Goal: Task Accomplishment & Management: Complete application form

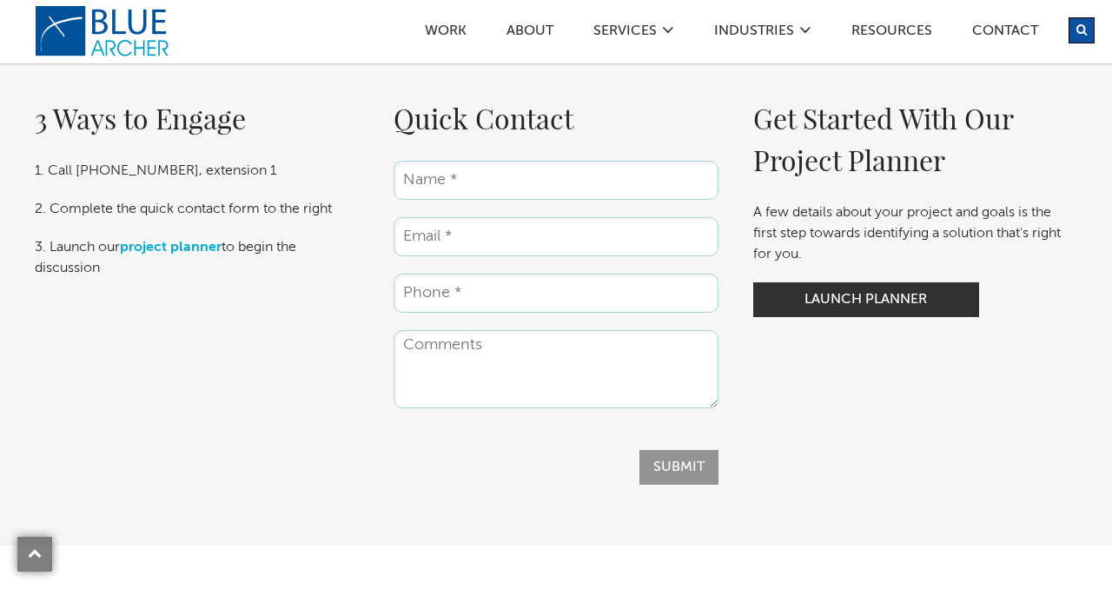
scroll to position [3065, 0]
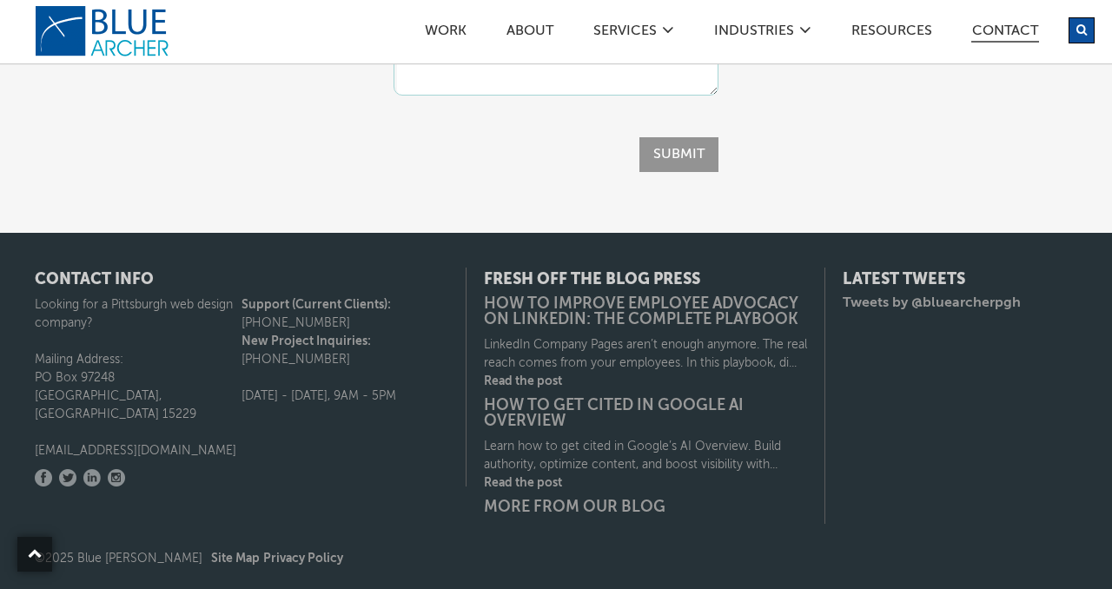
click at [1004, 25] on link "Contact" at bounding box center [1005, 33] width 68 height 18
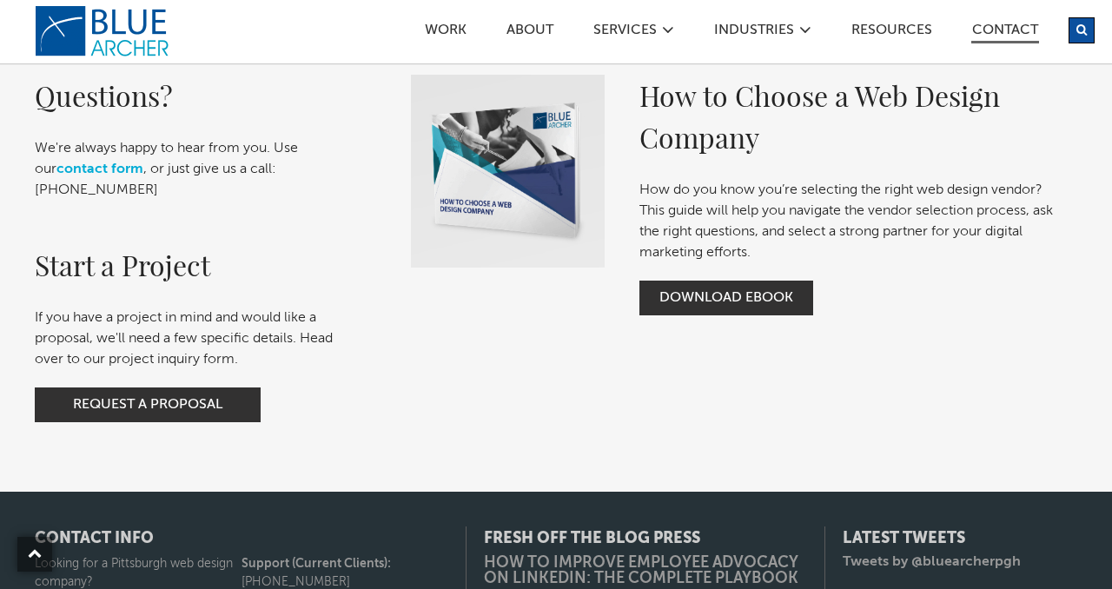
scroll to position [779, 0]
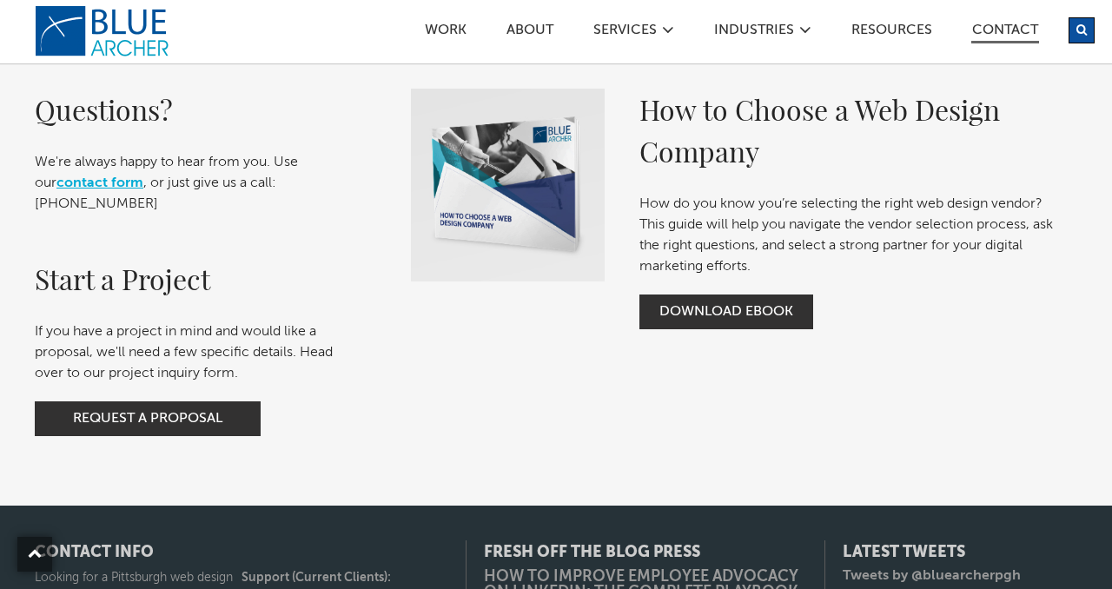
click at [108, 189] on link "contact form" at bounding box center [99, 183] width 87 height 14
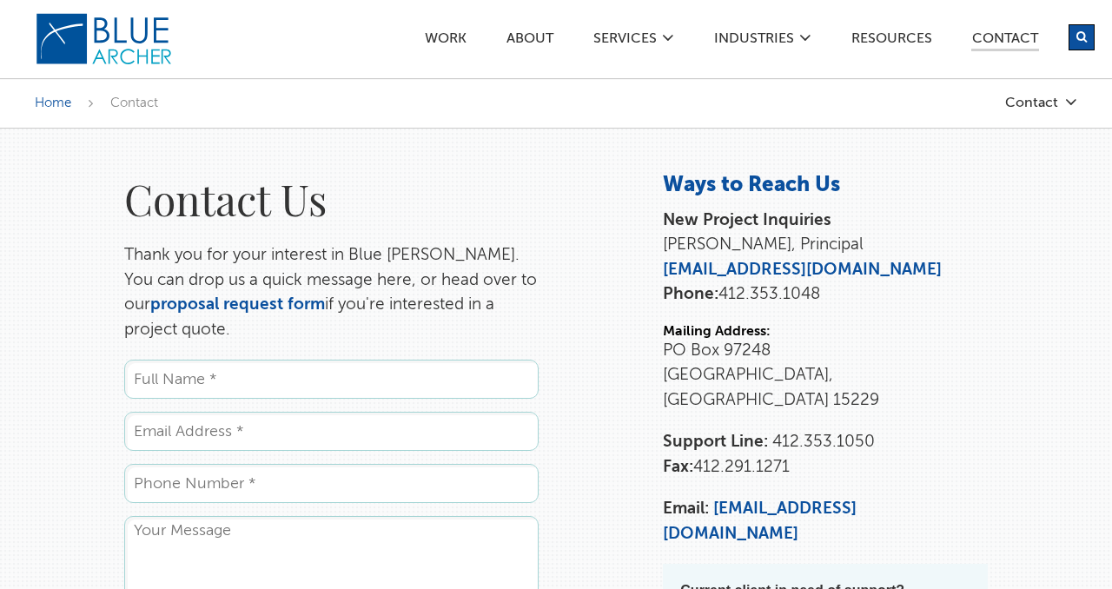
click at [196, 385] on input "Name *" at bounding box center [331, 379] width 414 height 39
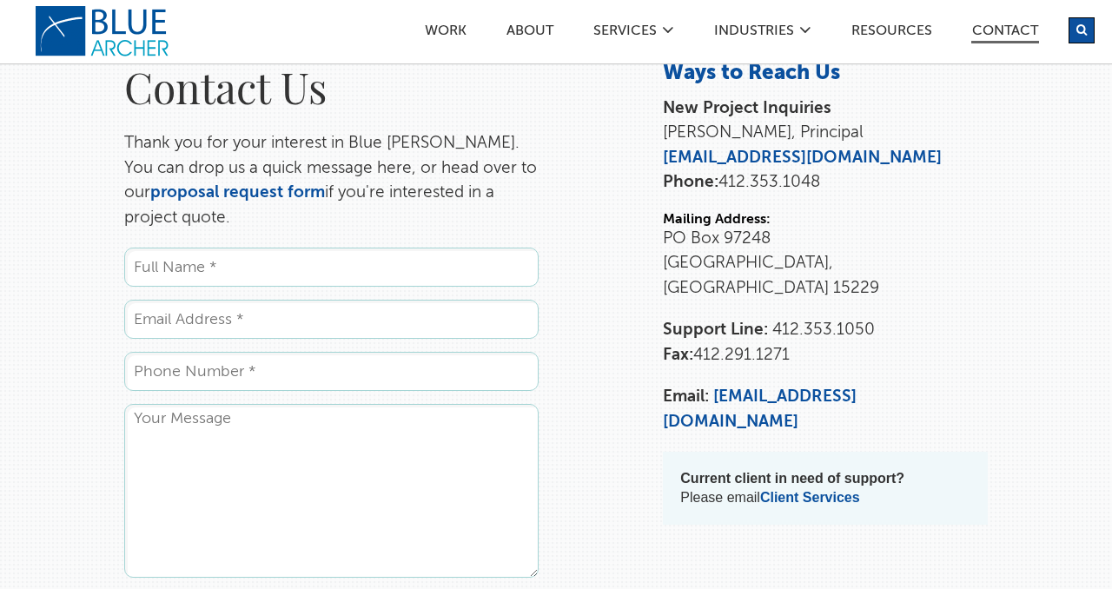
scroll to position [113, 0]
click at [187, 258] on input "Name *" at bounding box center [331, 266] width 414 height 39
type input "Victoria Chough"
click at [195, 317] on input "Email *" at bounding box center [331, 318] width 414 height 39
type input "victoriachough@gmail.com"
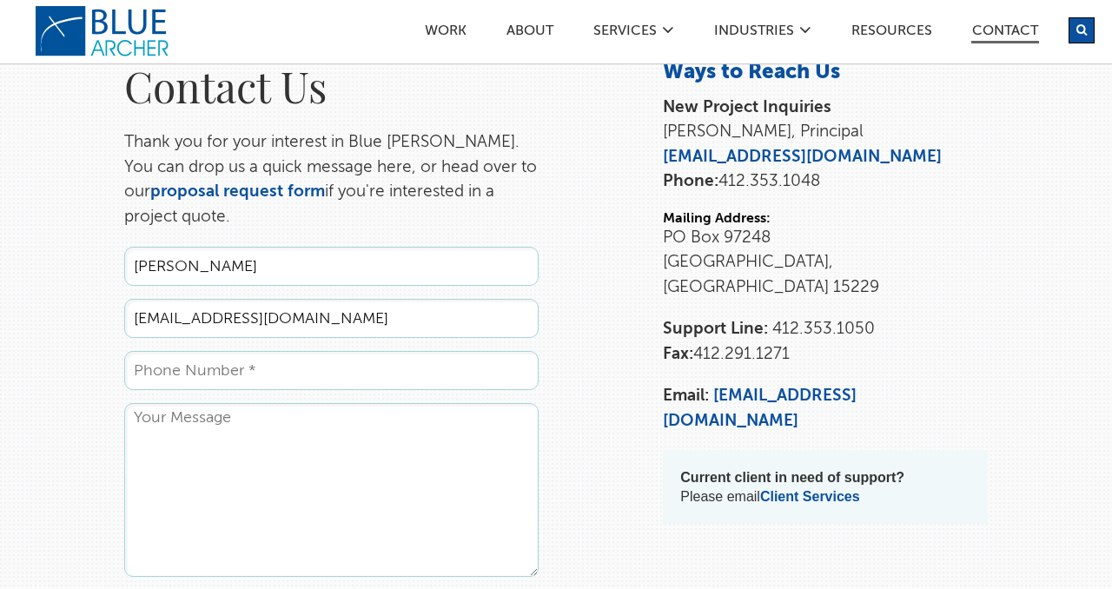
click at [170, 362] on input "Phone *" at bounding box center [331, 370] width 414 height 39
type input "4846844561"
click at [154, 442] on textarea "Comments" at bounding box center [331, 490] width 414 height 174
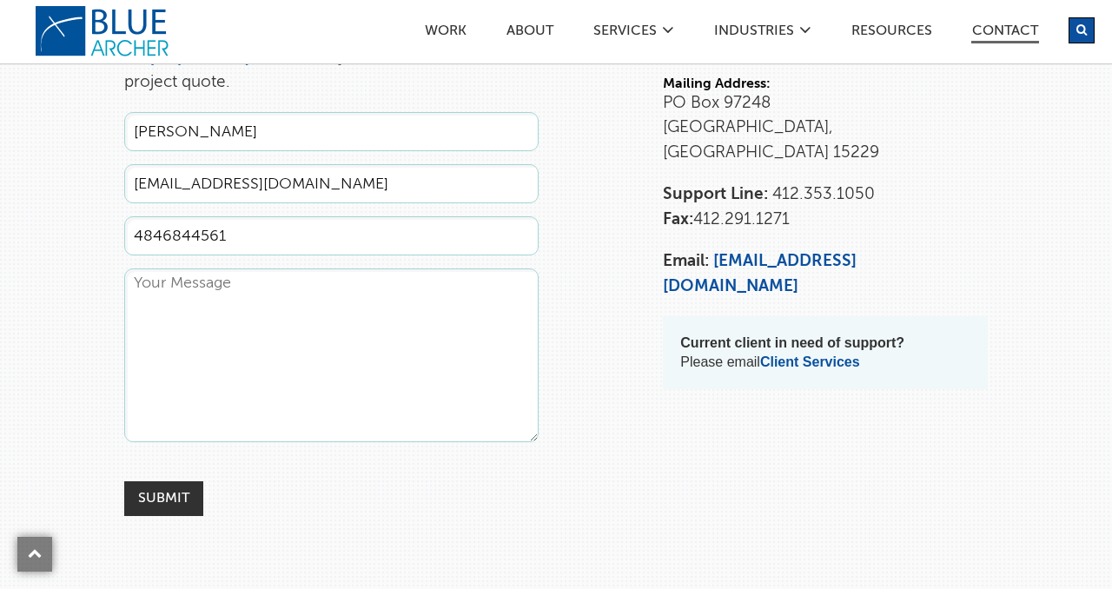
scroll to position [248, 0]
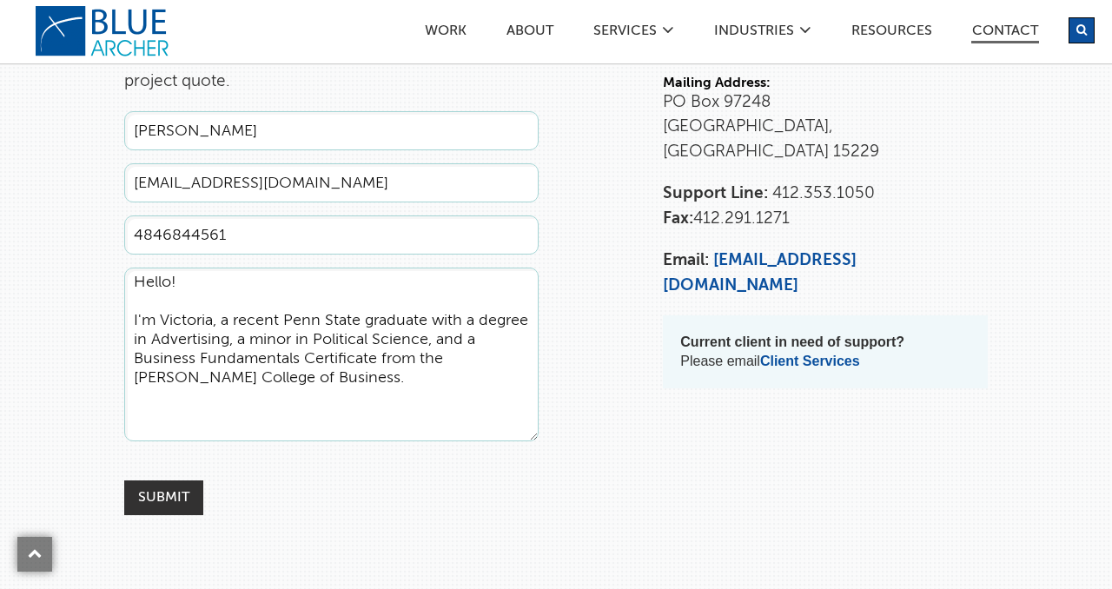
click at [131, 312] on textarea "Hello! I'm Victoria, a recent Penn State graduate with a degree in Advertising,…" at bounding box center [331, 355] width 414 height 174
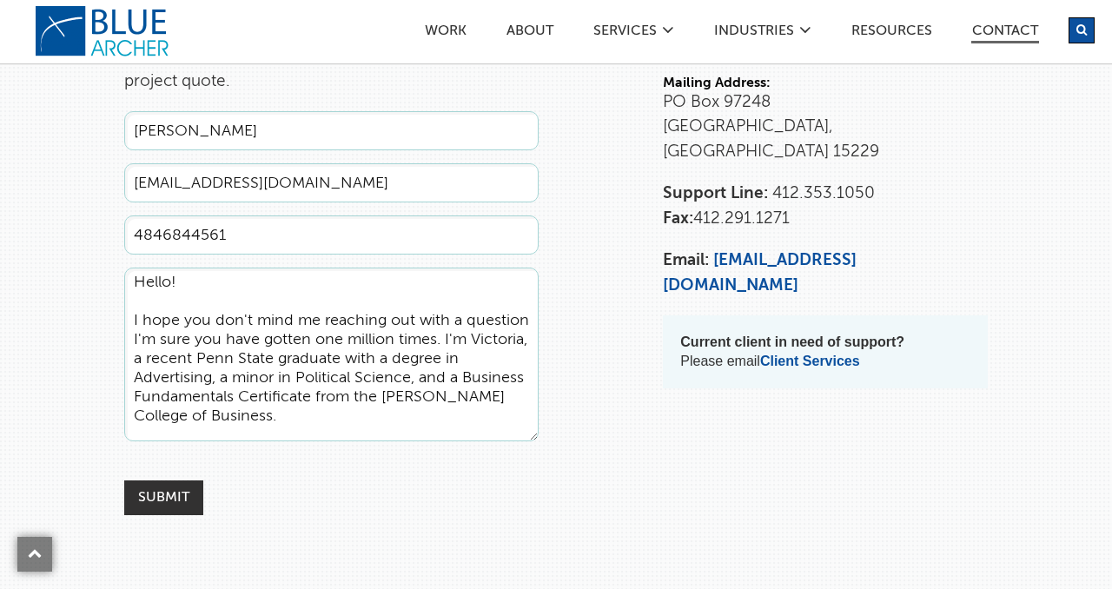
click at [241, 417] on textarea "Hello! I hope you don't mind me reaching out with a question I'm sure you have …" at bounding box center [331, 355] width 414 height 174
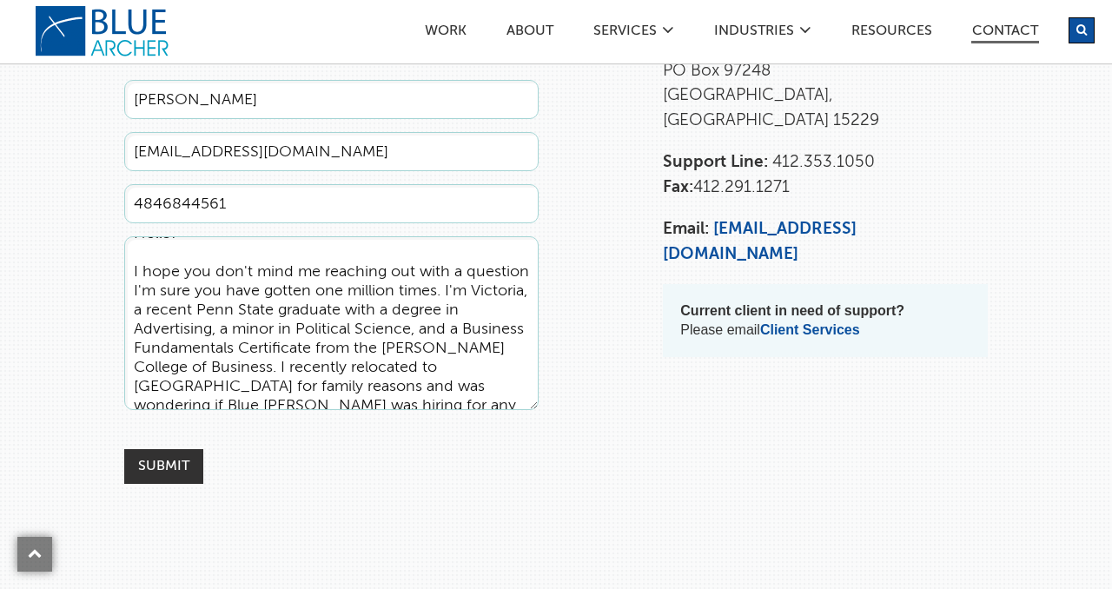
scroll to position [36, 0]
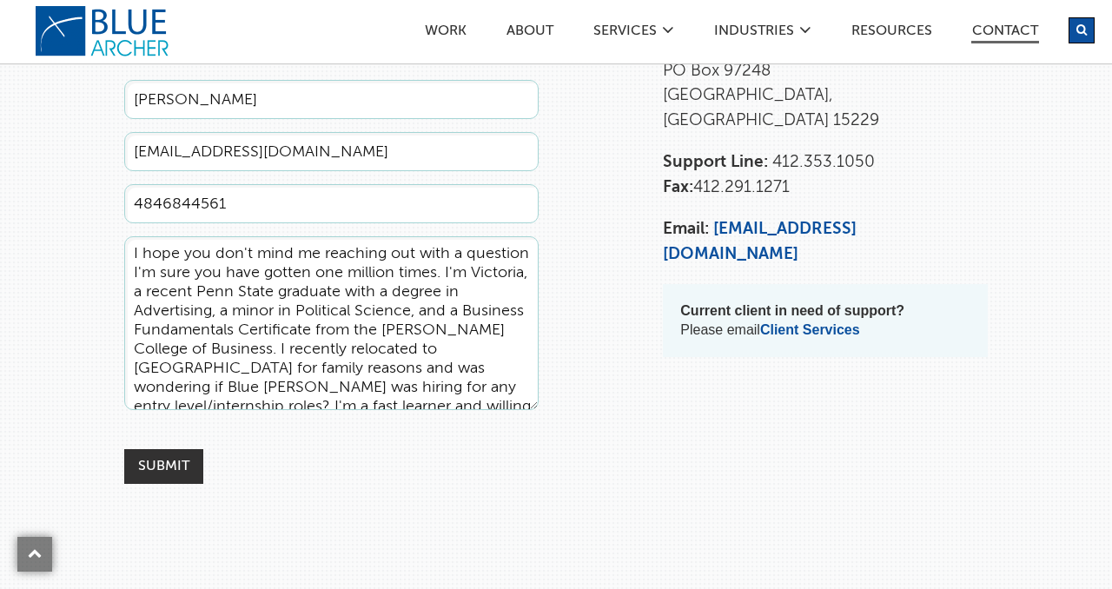
drag, startPoint x: 369, startPoint y: 403, endPoint x: 368, endPoint y: 374, distance: 28.7
click at [368, 374] on textarea "Hello! I hope you don't mind me reaching out with a question I'm sure you have …" at bounding box center [331, 323] width 414 height 174
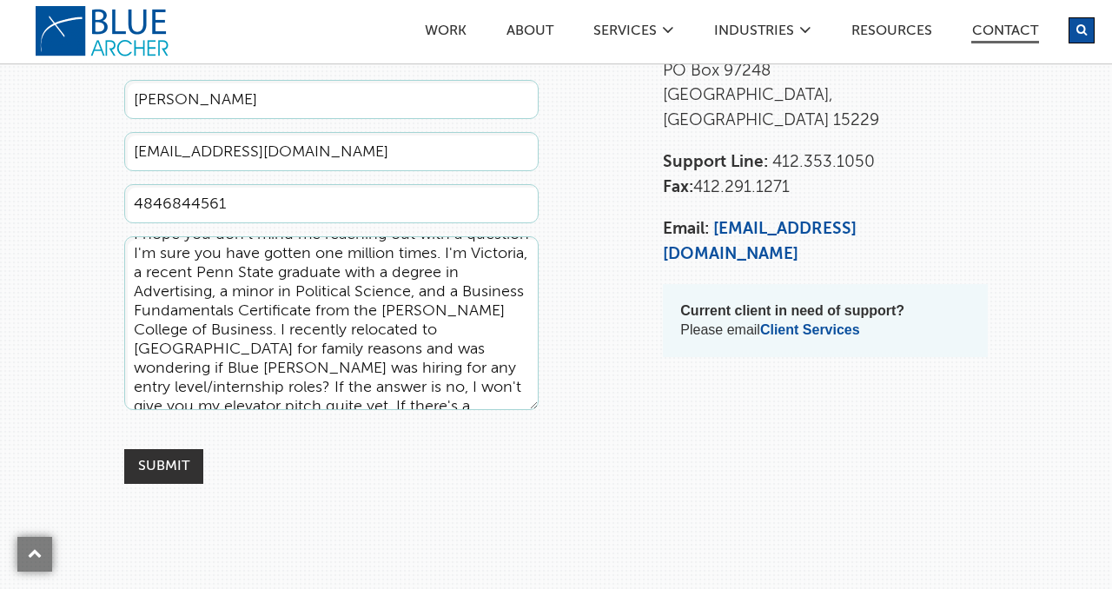
scroll to position [73, 0]
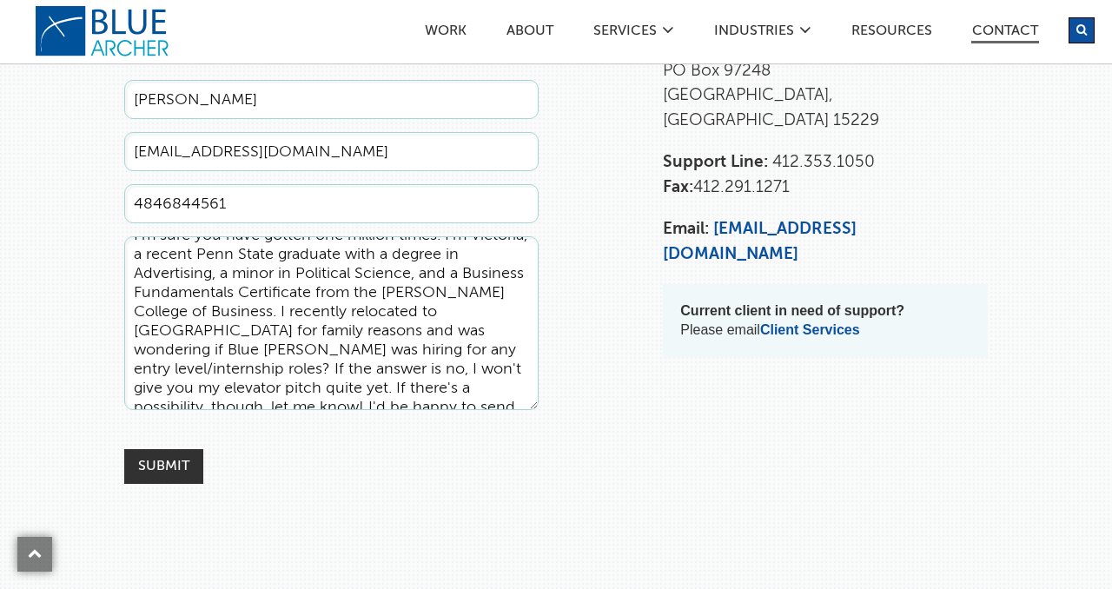
drag, startPoint x: 429, startPoint y: 367, endPoint x: 500, endPoint y: 341, distance: 75.6
click at [500, 341] on textarea "Hello! I hope you don't mind me reaching out with a question I'm sure you have …" at bounding box center [331, 323] width 414 height 174
click at [469, 392] on textarea "Hello! I hope you don't mind me reaching out with a question I'm sure you have …" at bounding box center [331, 323] width 414 height 174
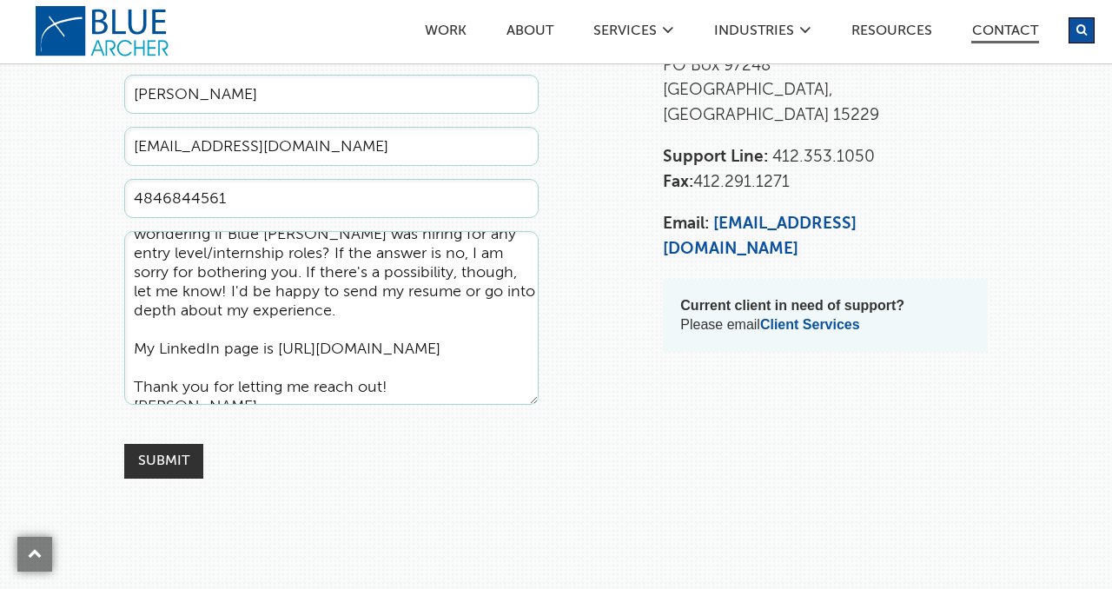
scroll to position [189, 0]
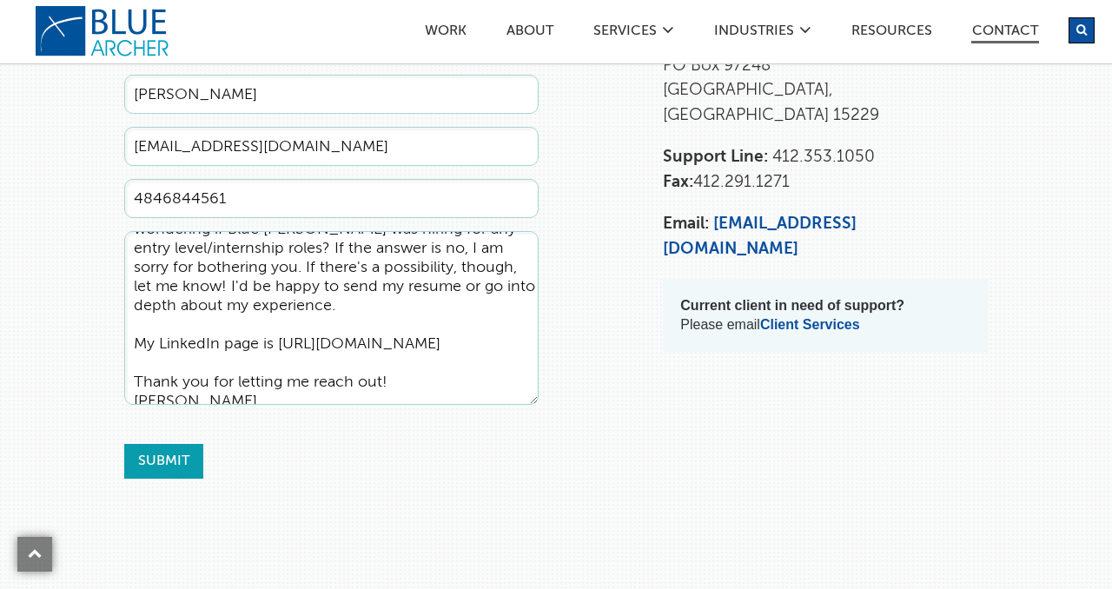
type textarea "Hello! I hope you don't mind me reaching out with a question I'm sure you have …"
click at [154, 460] on input "Submit" at bounding box center [163, 461] width 79 height 35
